Goal: Information Seeking & Learning: Learn about a topic

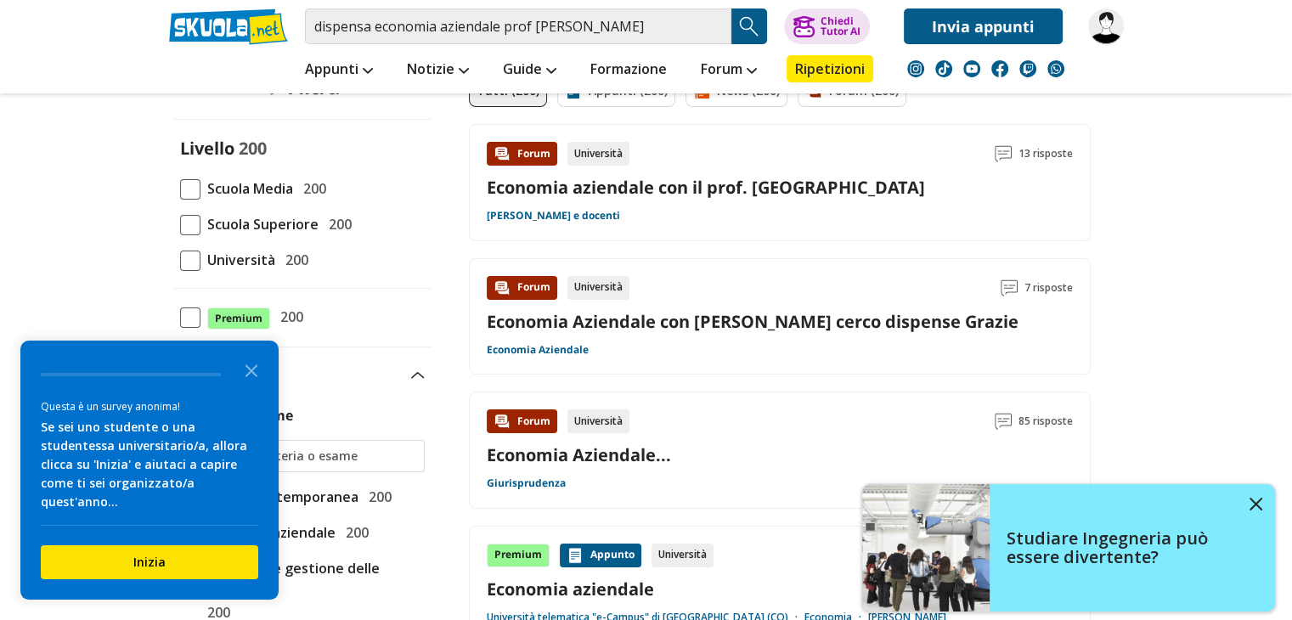
scroll to position [153, 0]
click at [227, 262] on span "Università" at bounding box center [238, 259] width 75 height 22
click at [180, 259] on input "Università 200" at bounding box center [180, 259] width 0 height 0
click at [252, 372] on icon "Close the survey" at bounding box center [252, 370] width 34 height 34
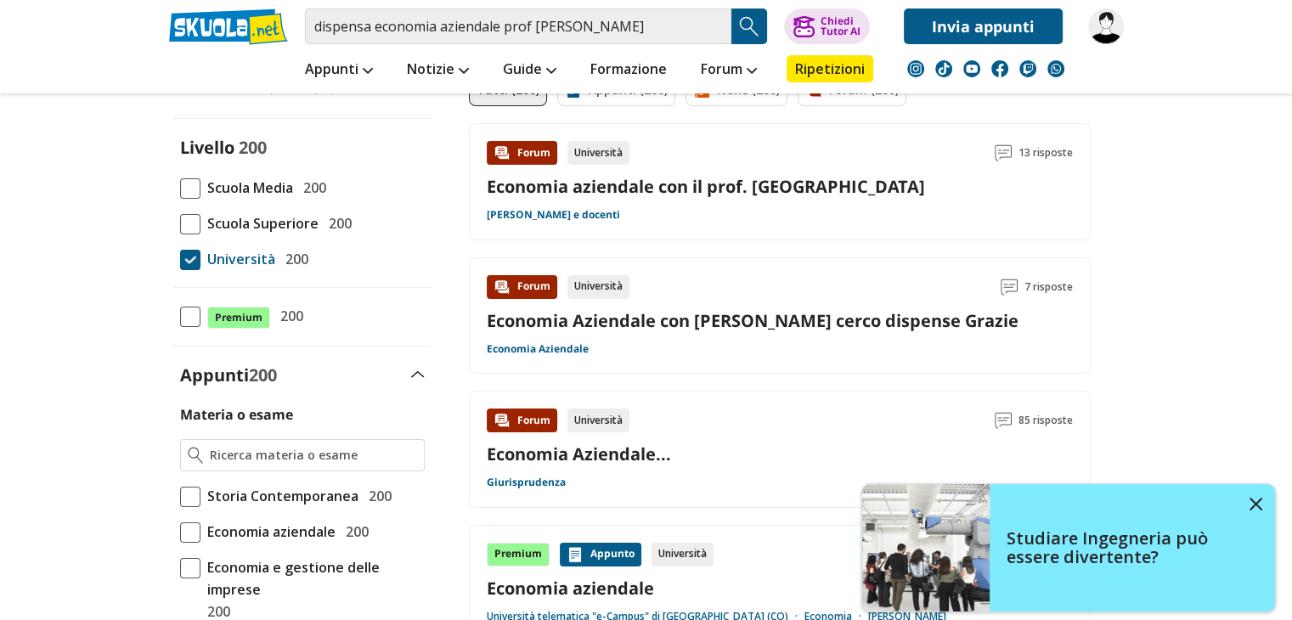
click at [195, 535] on span at bounding box center [190, 533] width 20 height 20
click at [180, 532] on input "Economia aziendale 200" at bounding box center [180, 532] width 0 height 0
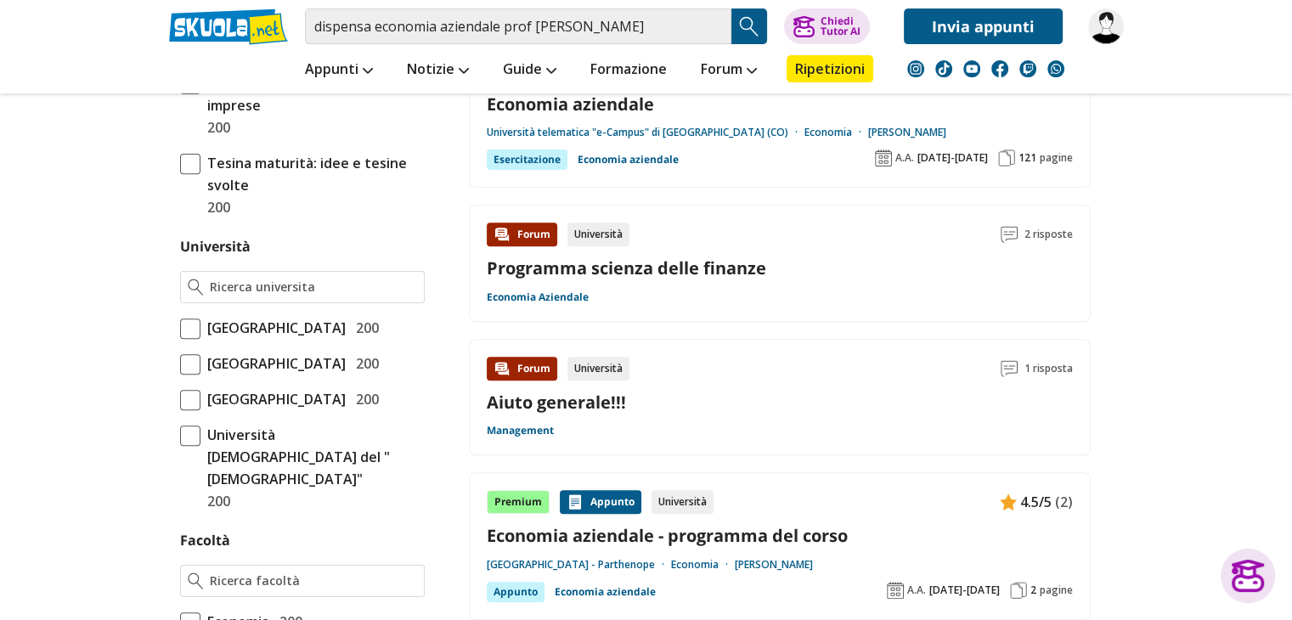
scroll to position [642, 0]
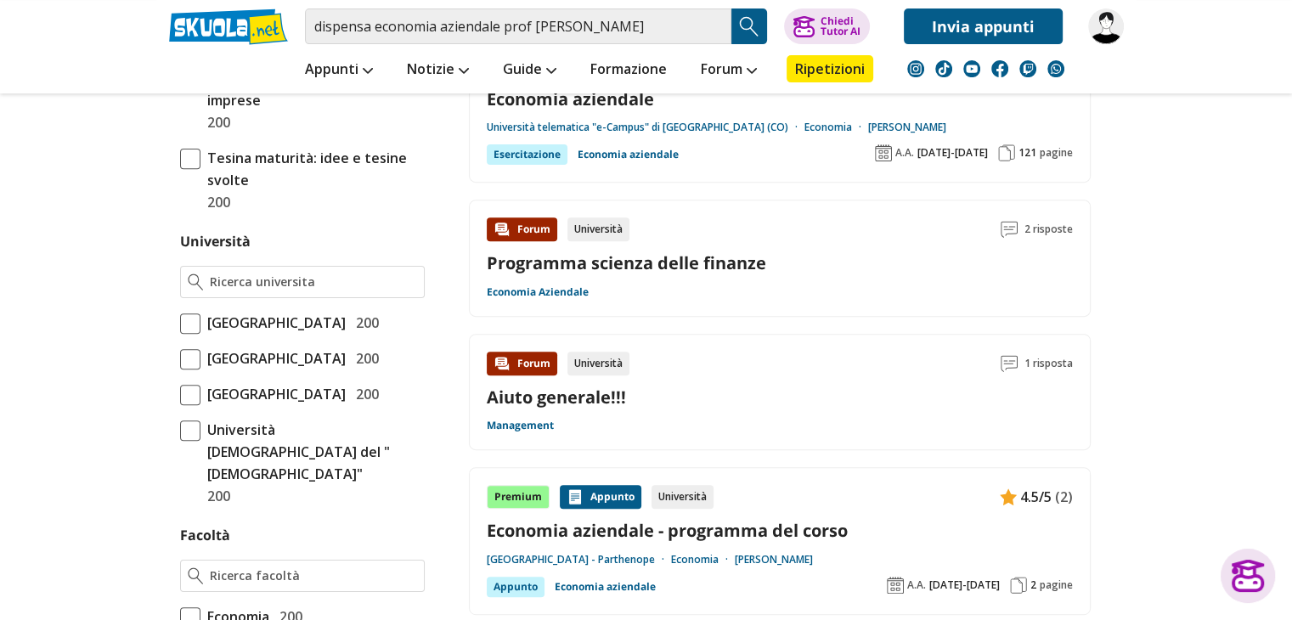
click at [186, 405] on span at bounding box center [190, 395] width 20 height 20
click at [180, 394] on input "Università degli Studi di Milano 200" at bounding box center [180, 394] width 0 height 0
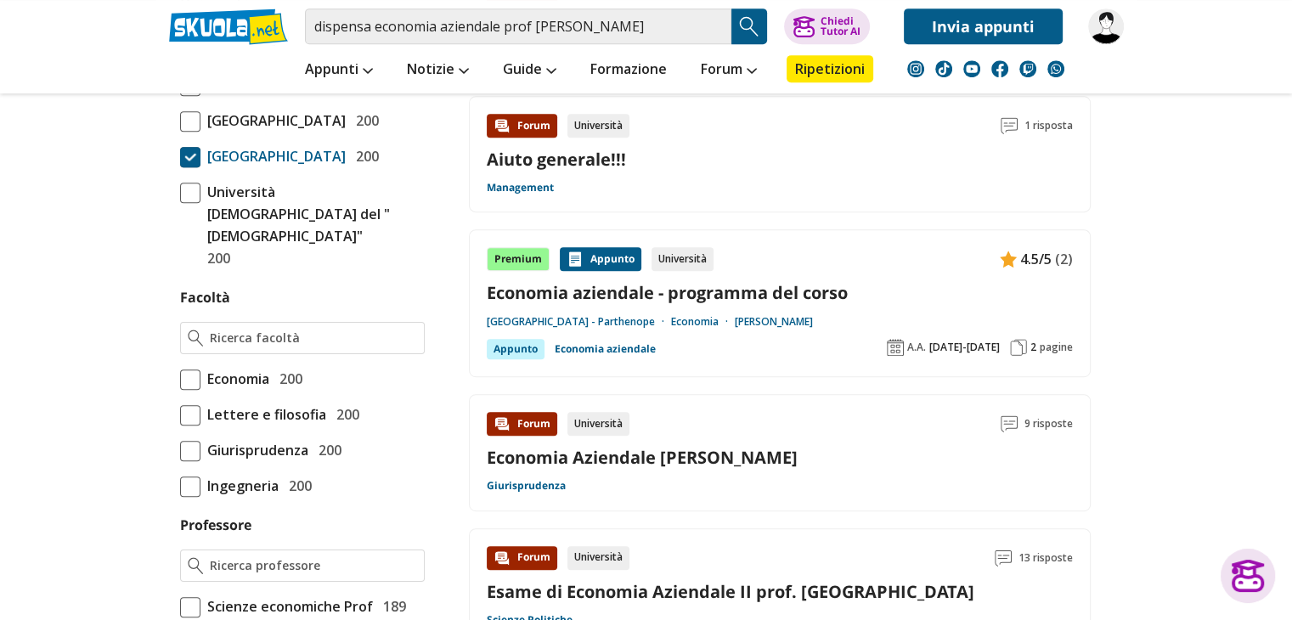
scroll to position [908, 0]
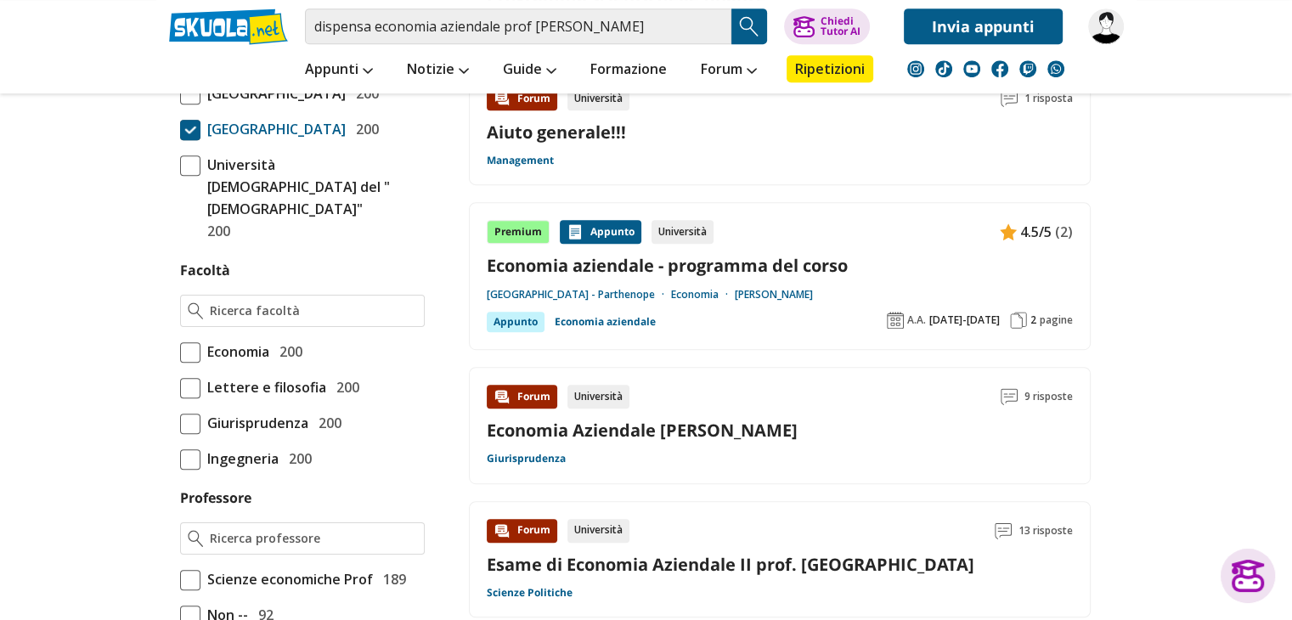
click at [201, 363] on span "Economia" at bounding box center [235, 352] width 69 height 22
click at [180, 352] on input "Economia 200" at bounding box center [180, 352] width 0 height 0
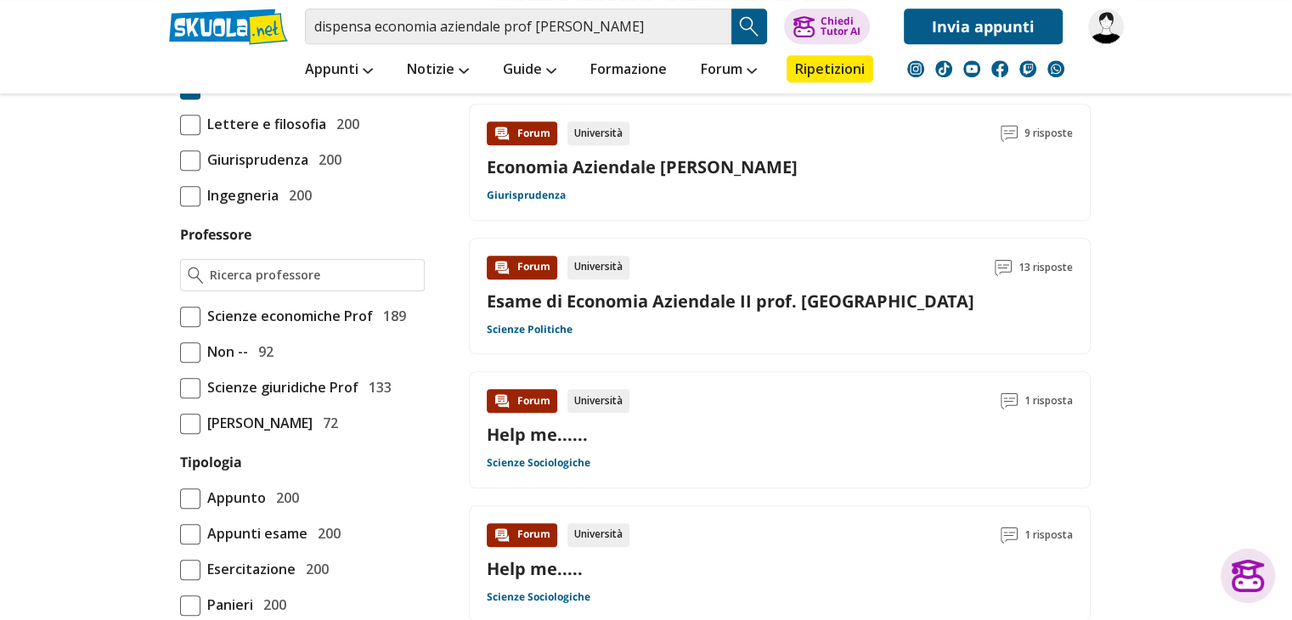
scroll to position [1173, 0]
click at [263, 353] on div "Materia o esame Storia Contemporanea 200 Economia aziendale 200 200" at bounding box center [302, 143] width 258 height 1519
click at [255, 282] on input "Professore" at bounding box center [313, 273] width 206 height 17
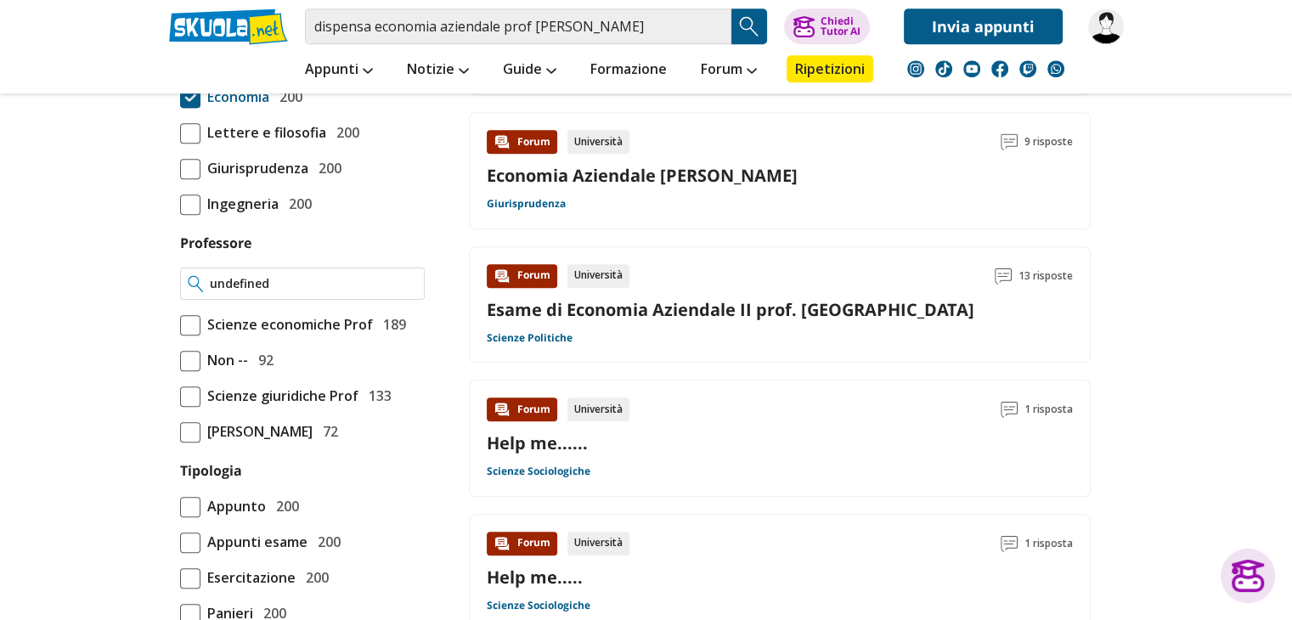
scroll to position [1134, 0]
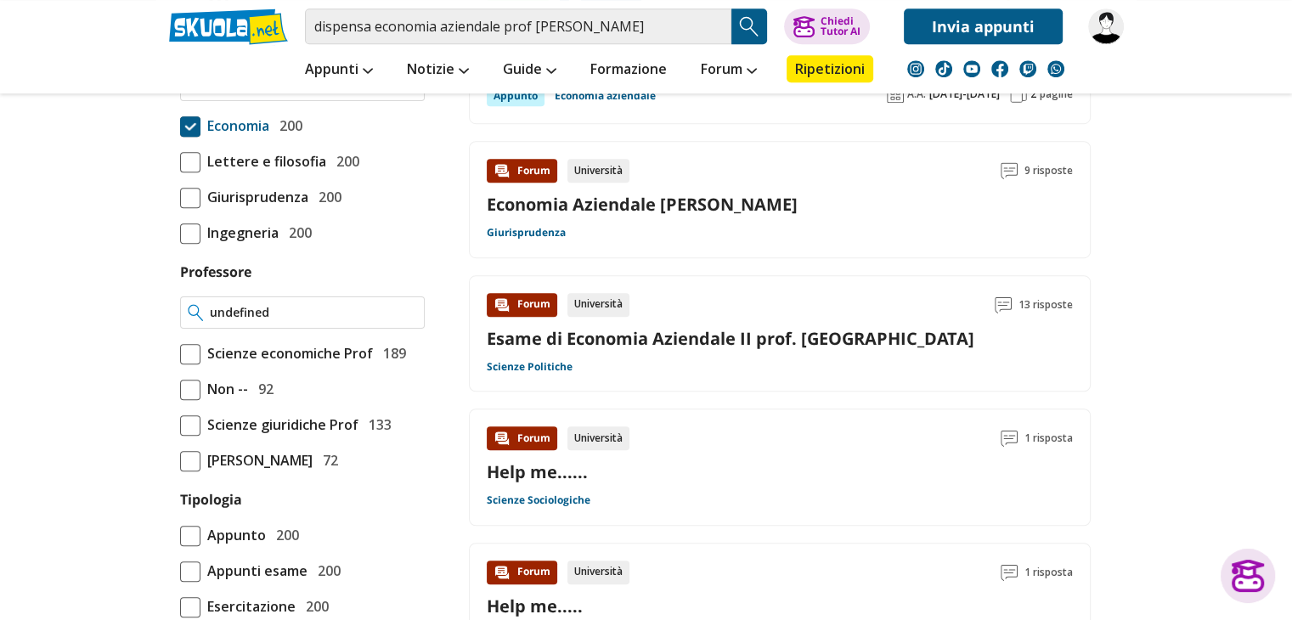
type input "undefined"
